Goal: Find specific page/section: Find specific page/section

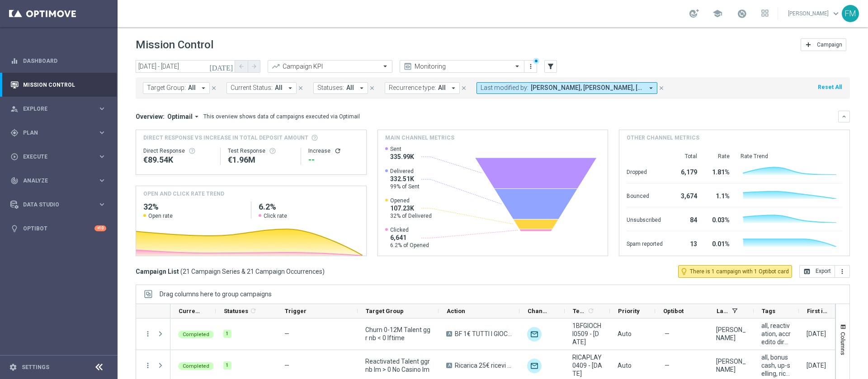
scroll to position [280, 0]
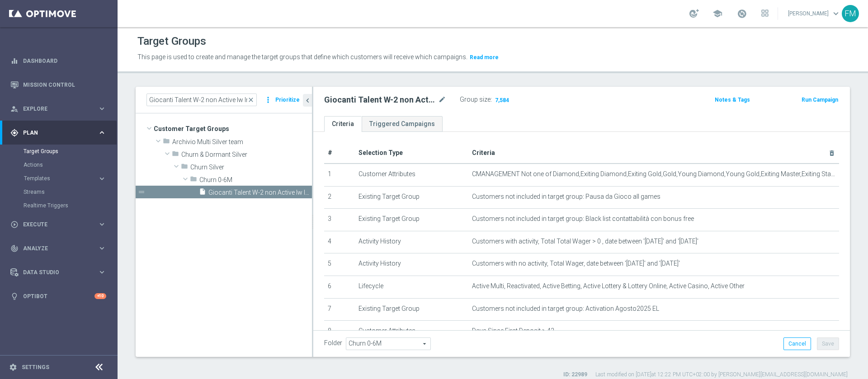
scroll to position [8, 0]
